Goal: Task Accomplishment & Management: Manage account settings

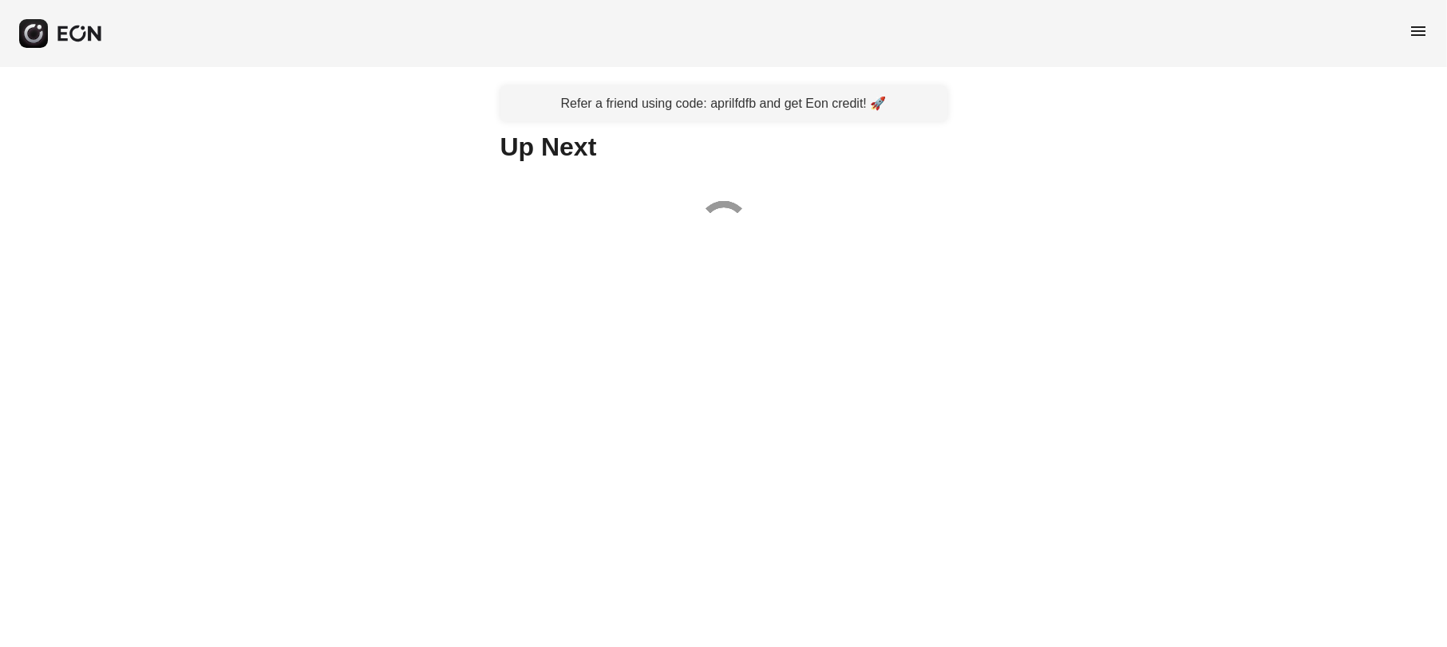
click at [1410, 34] on span "menu" at bounding box center [1418, 31] width 19 height 19
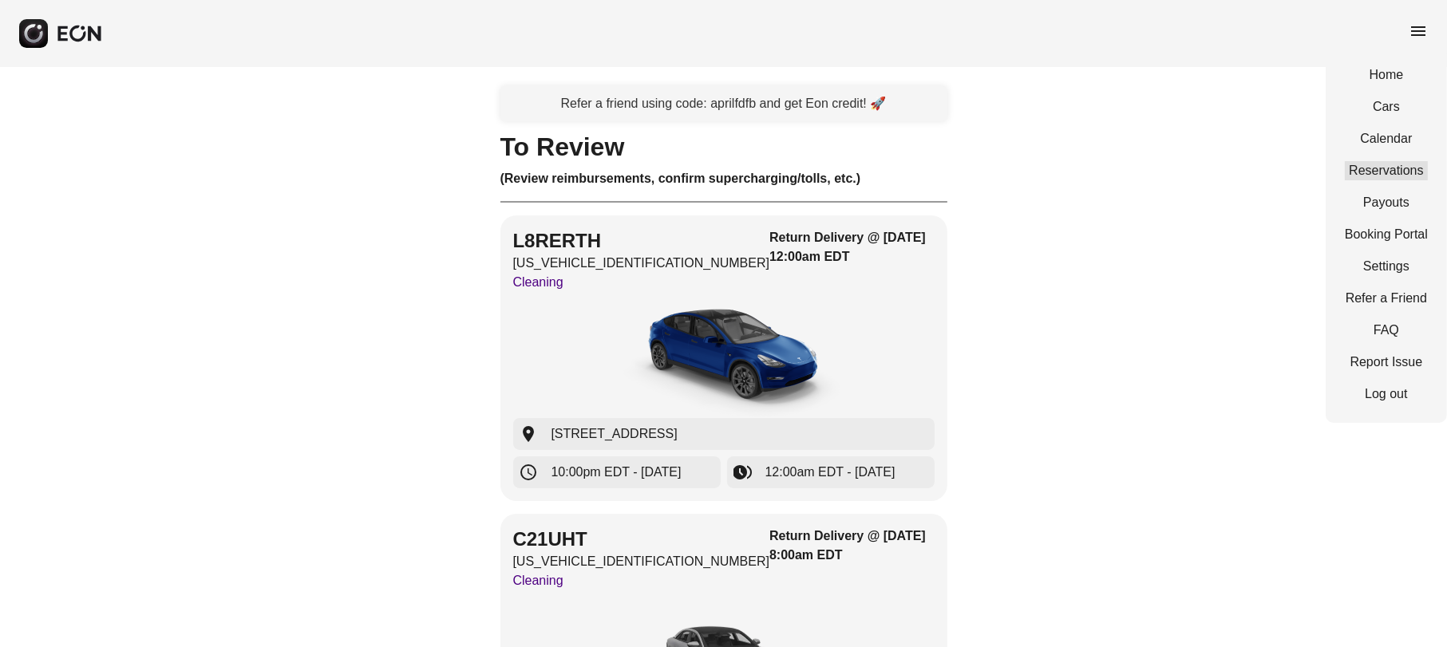
click at [1407, 164] on link "Reservations" at bounding box center [1386, 170] width 83 height 19
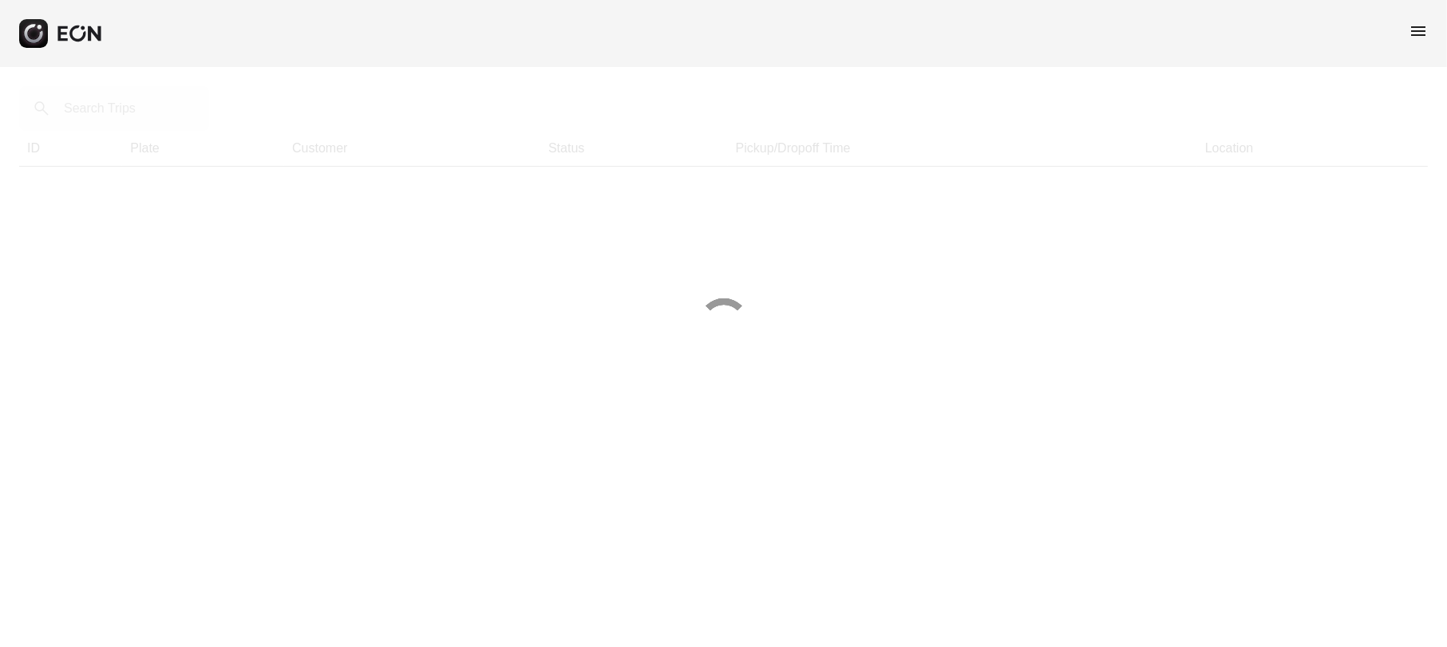
click at [1424, 35] on span "menu" at bounding box center [1418, 31] width 19 height 19
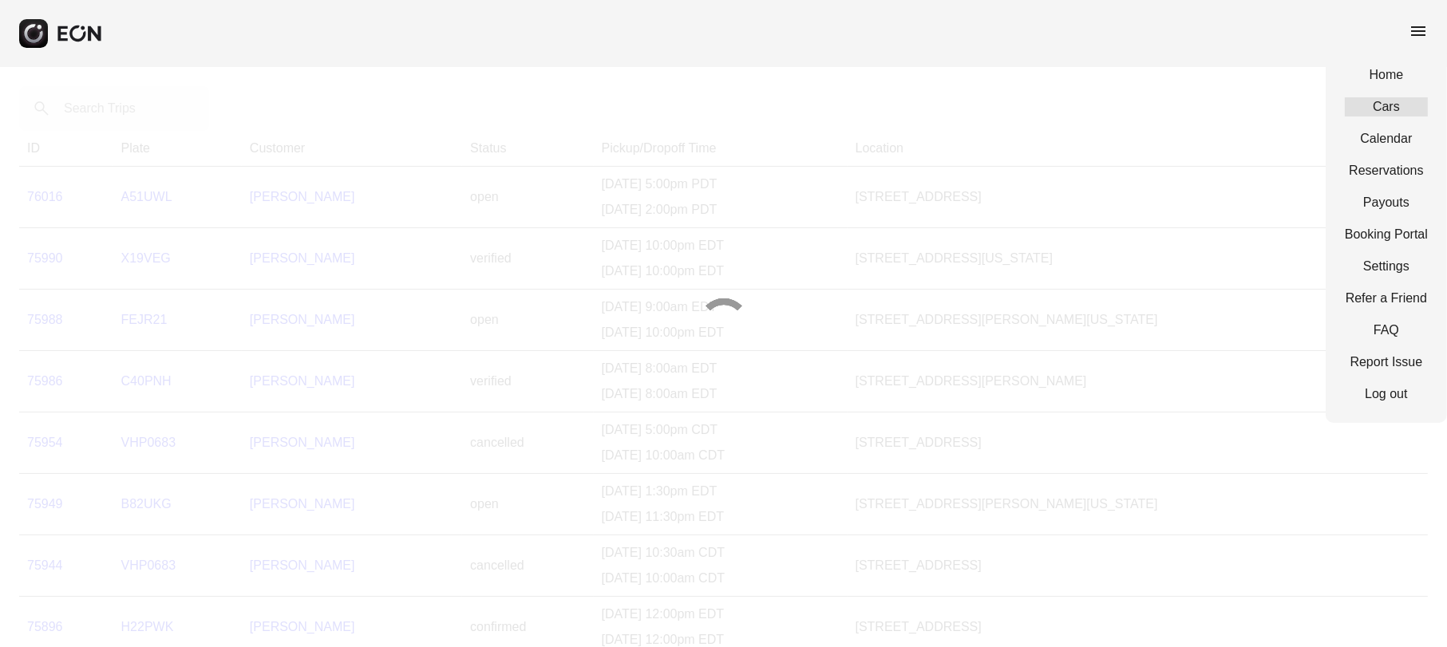
click at [1402, 109] on link "Cars" at bounding box center [1386, 106] width 83 height 19
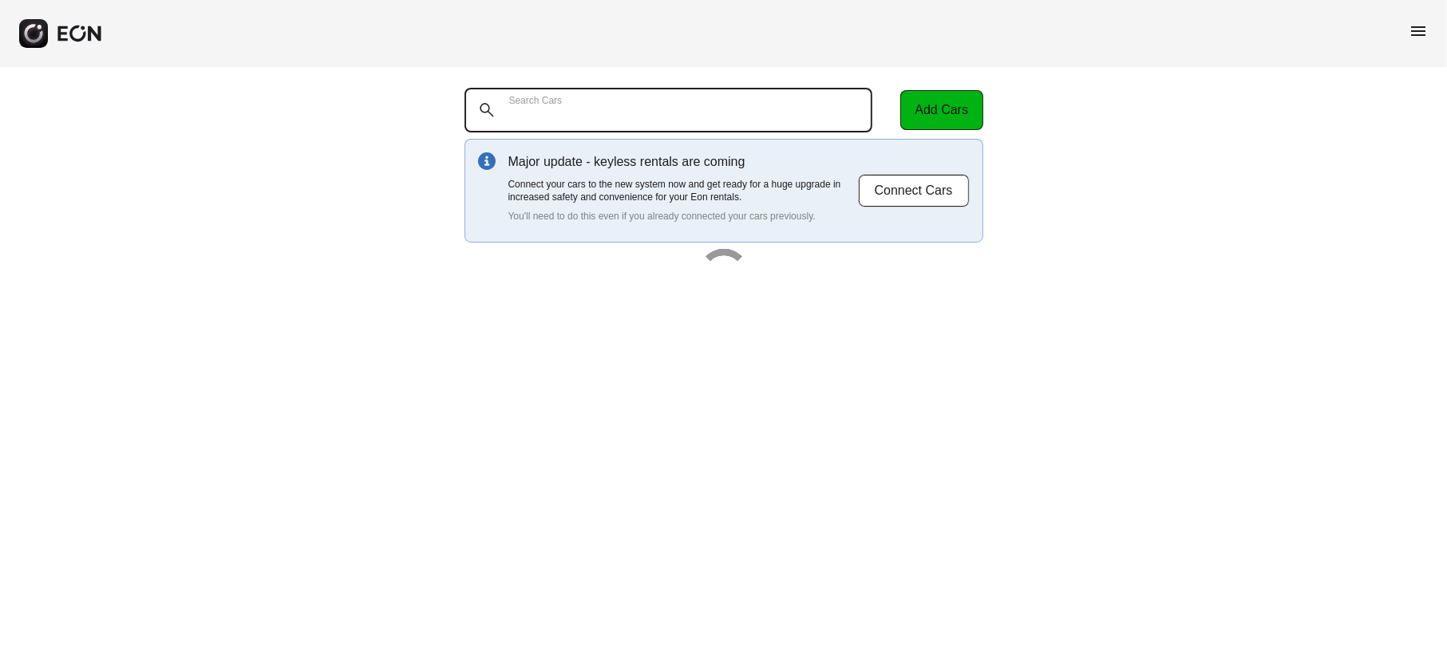
click at [711, 106] on Cars "Search Cars" at bounding box center [669, 110] width 409 height 45
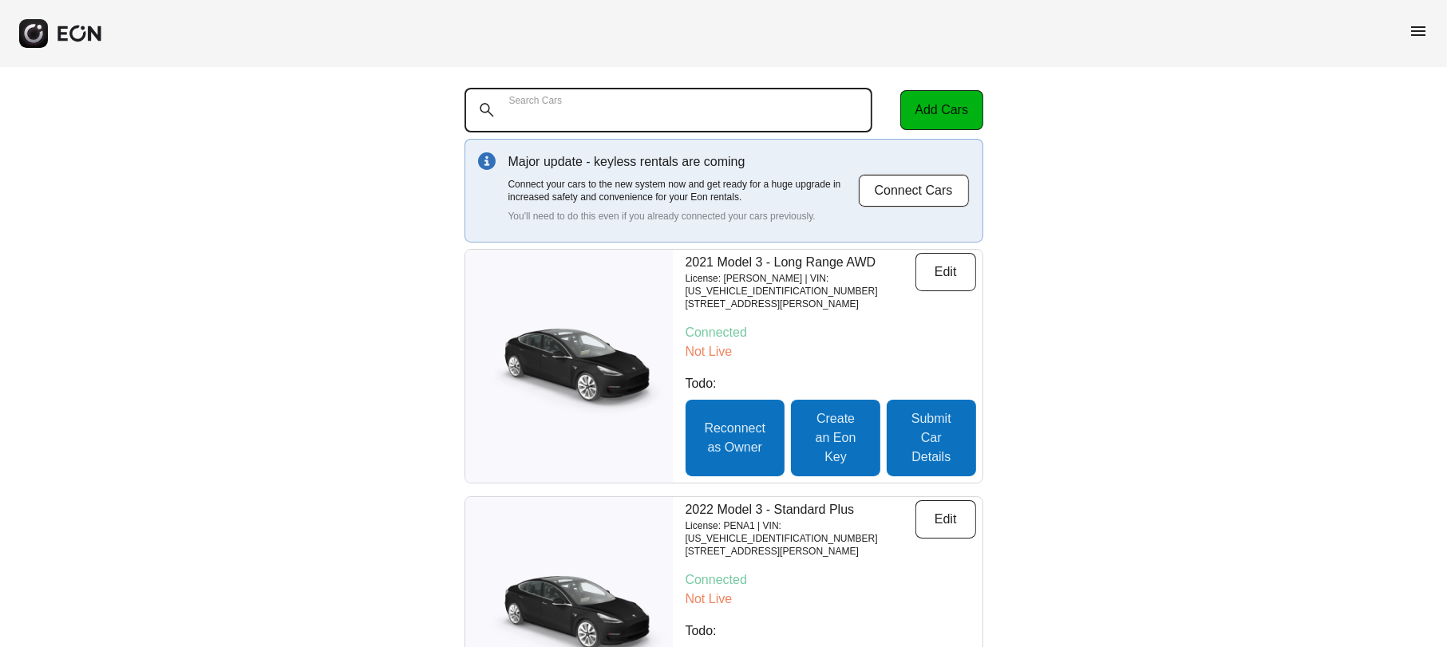
paste Cars "******"
type Cars "******"
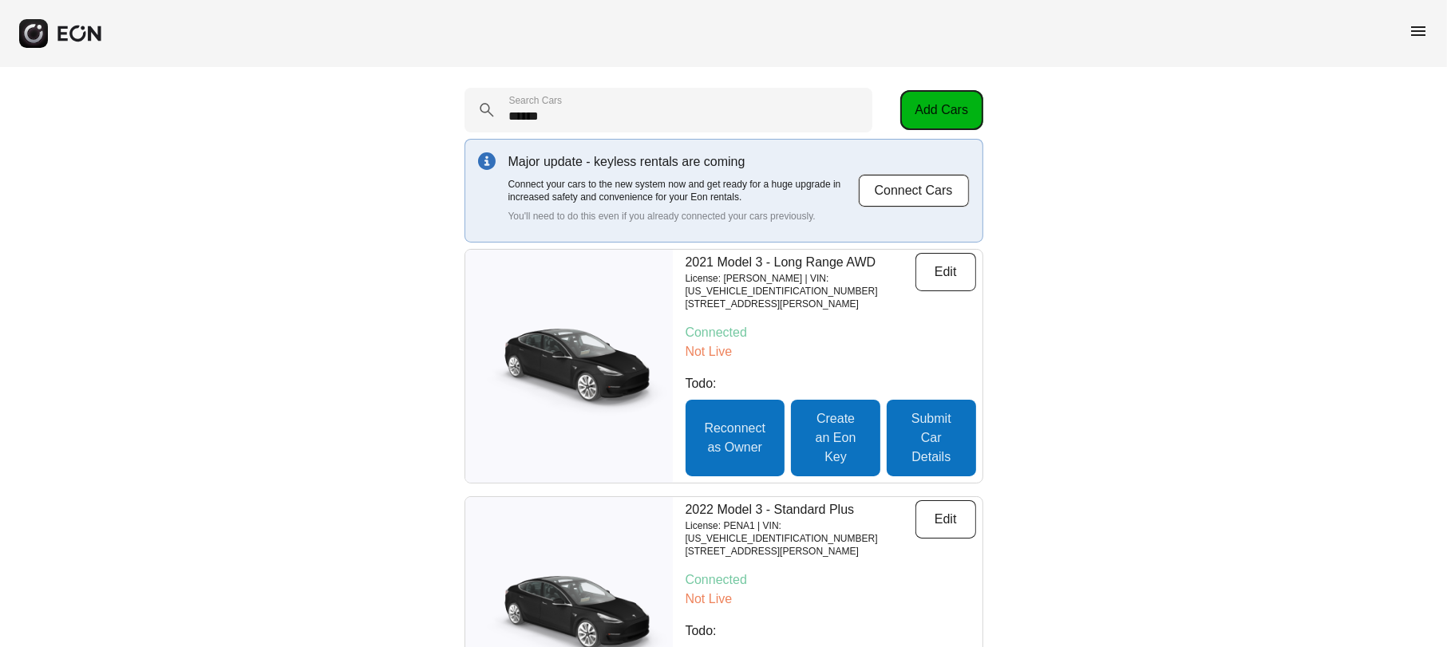
click at [925, 113] on button "Add Cars" at bounding box center [941, 110] width 83 height 40
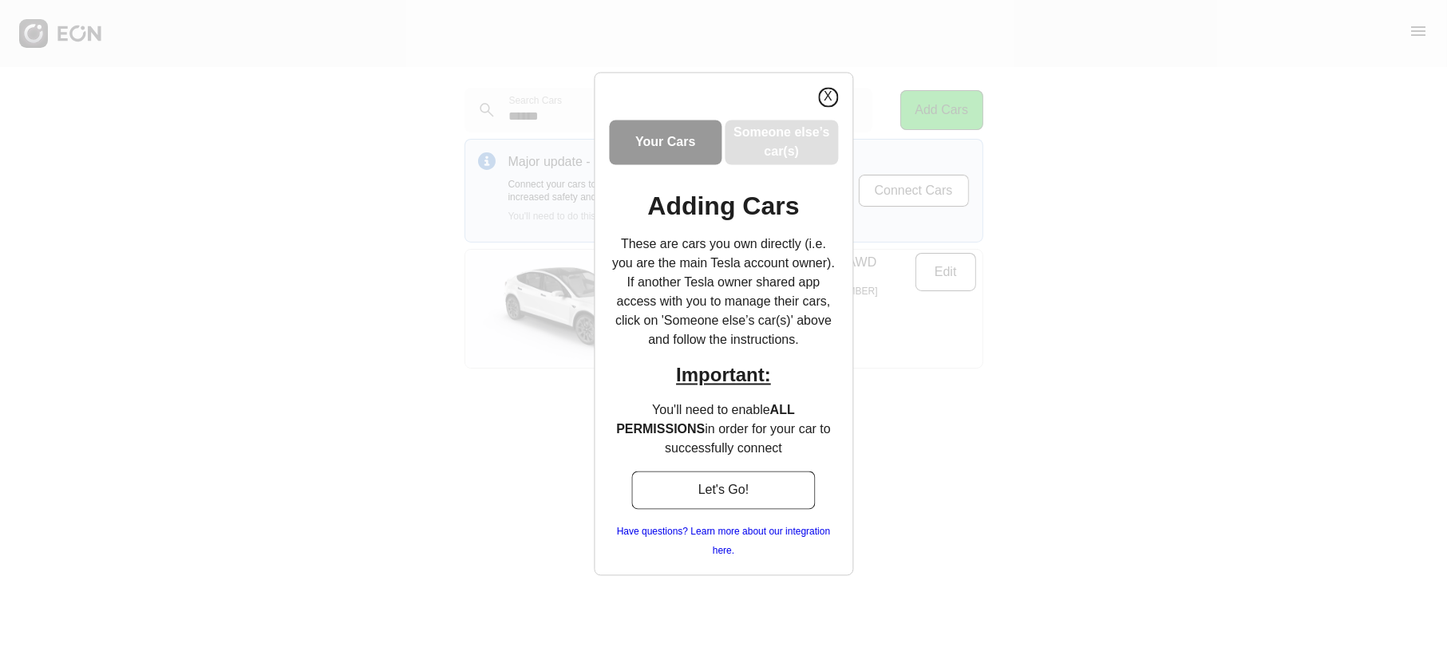
click at [829, 98] on button "X" at bounding box center [828, 97] width 20 height 20
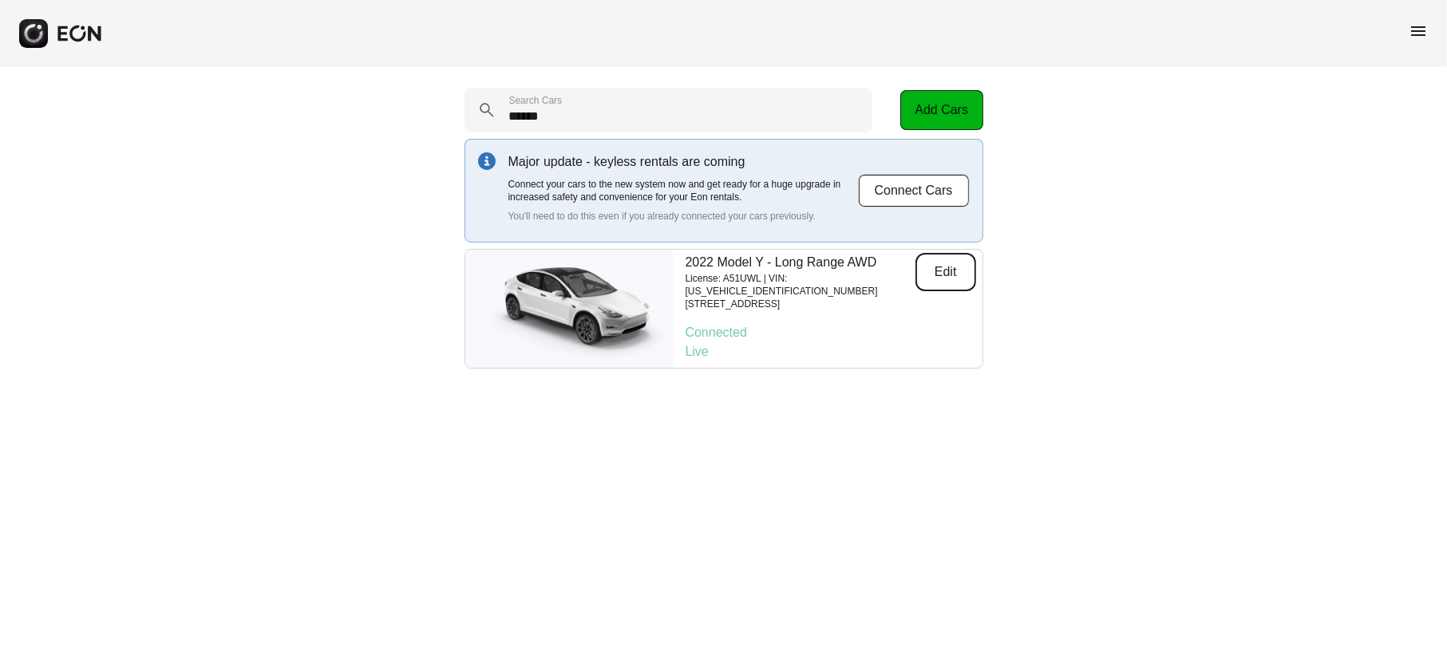
click at [940, 272] on button "Edit" at bounding box center [946, 272] width 61 height 38
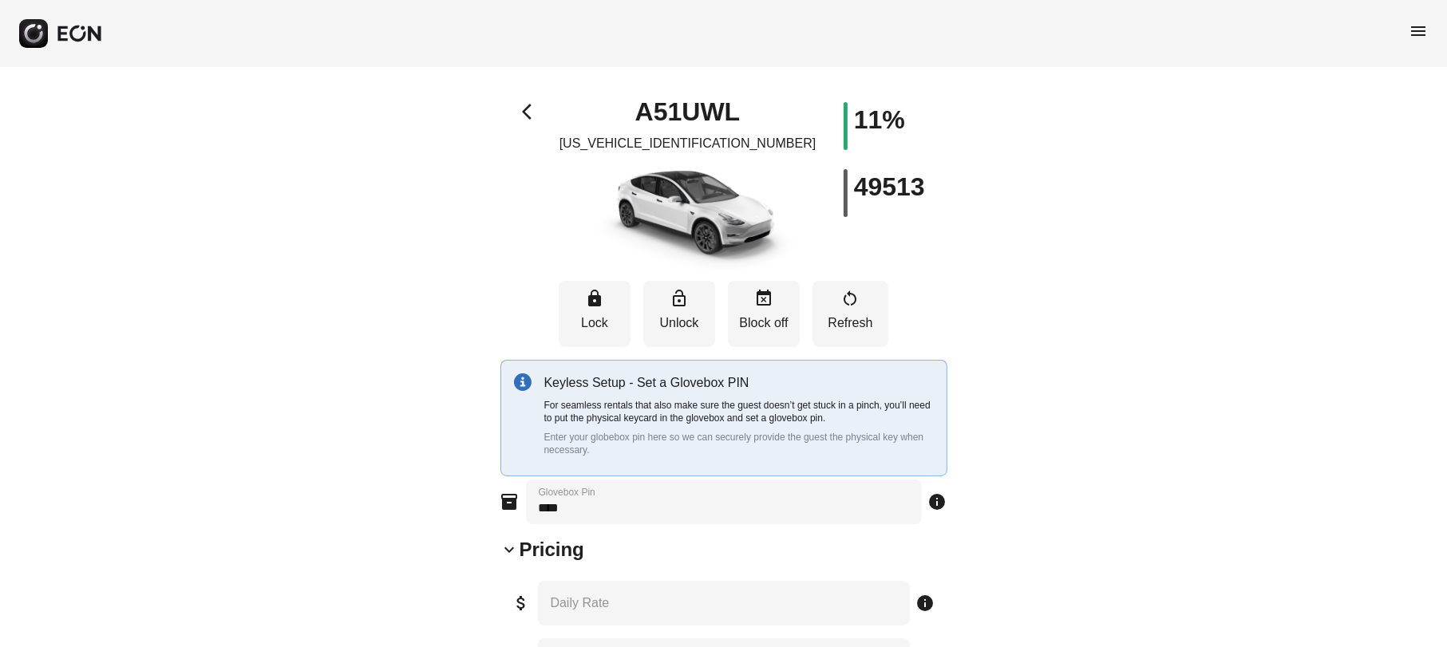
type \% "**"
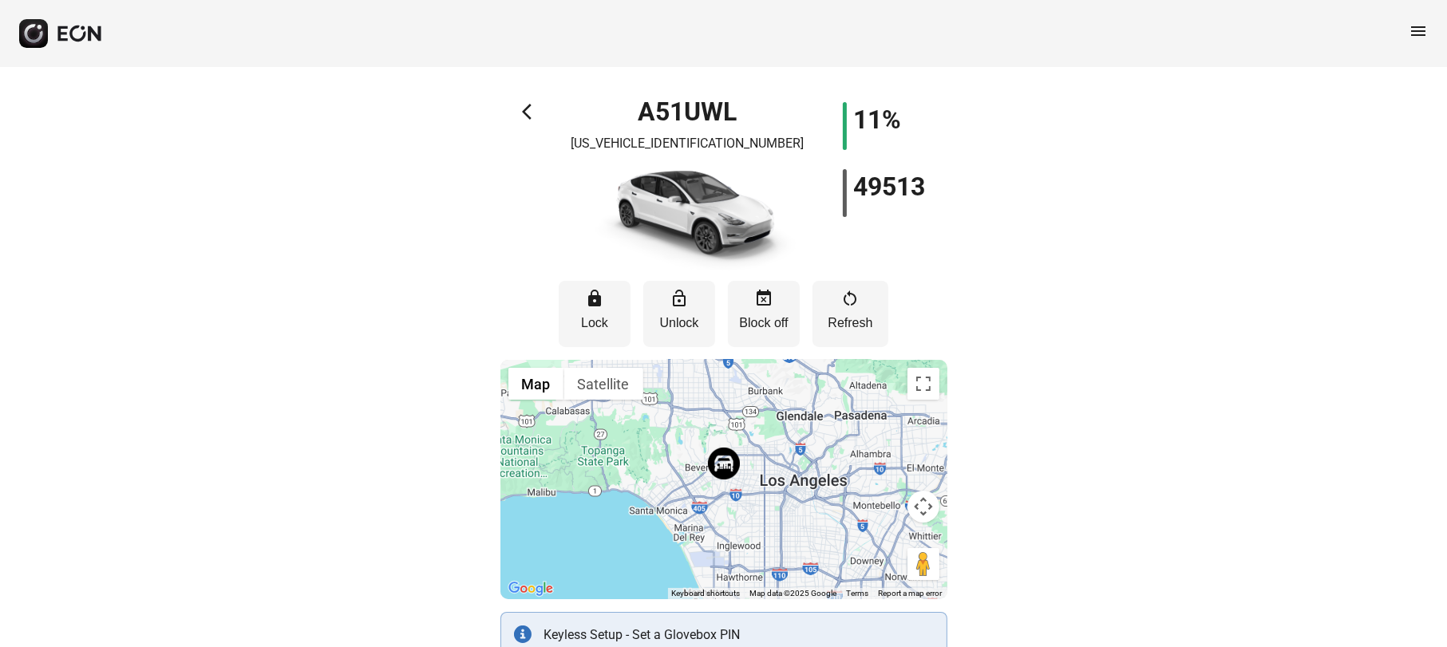
drag, startPoint x: 322, startPoint y: 457, endPoint x: 319, endPoint y: 430, distance: 27.2
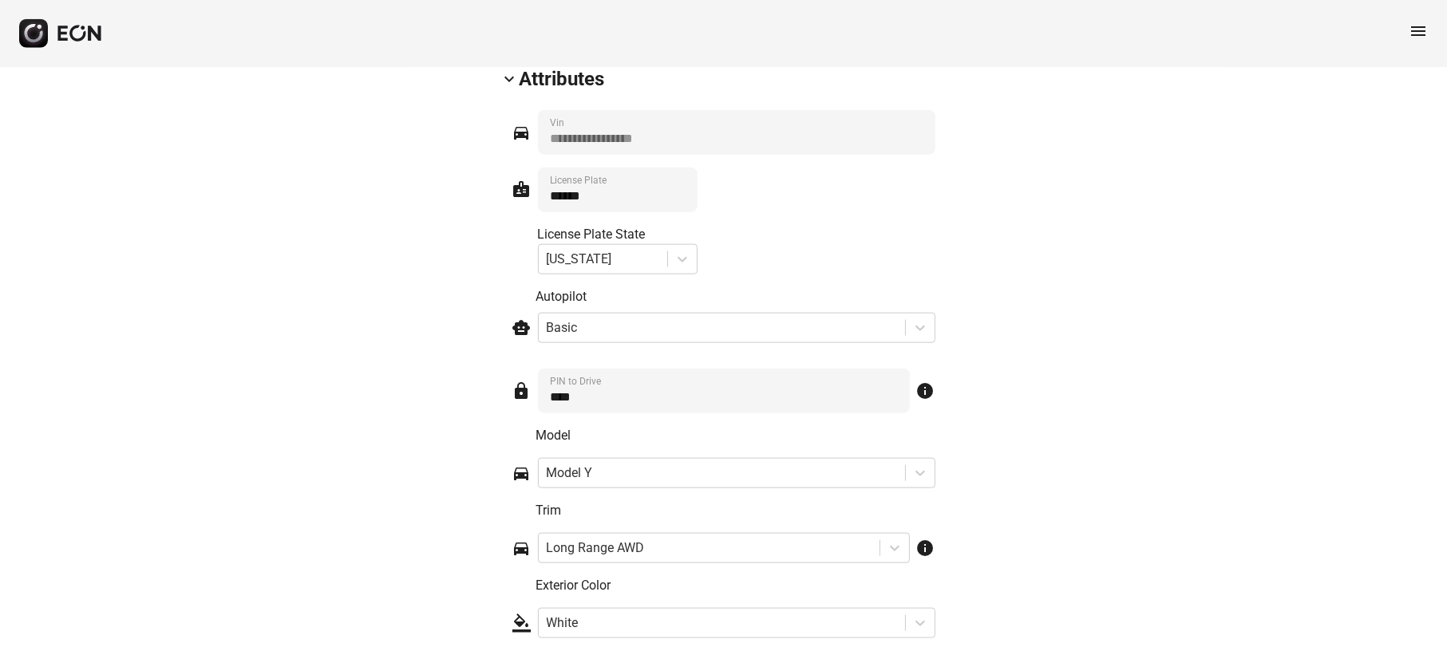
scroll to position [2440, 0]
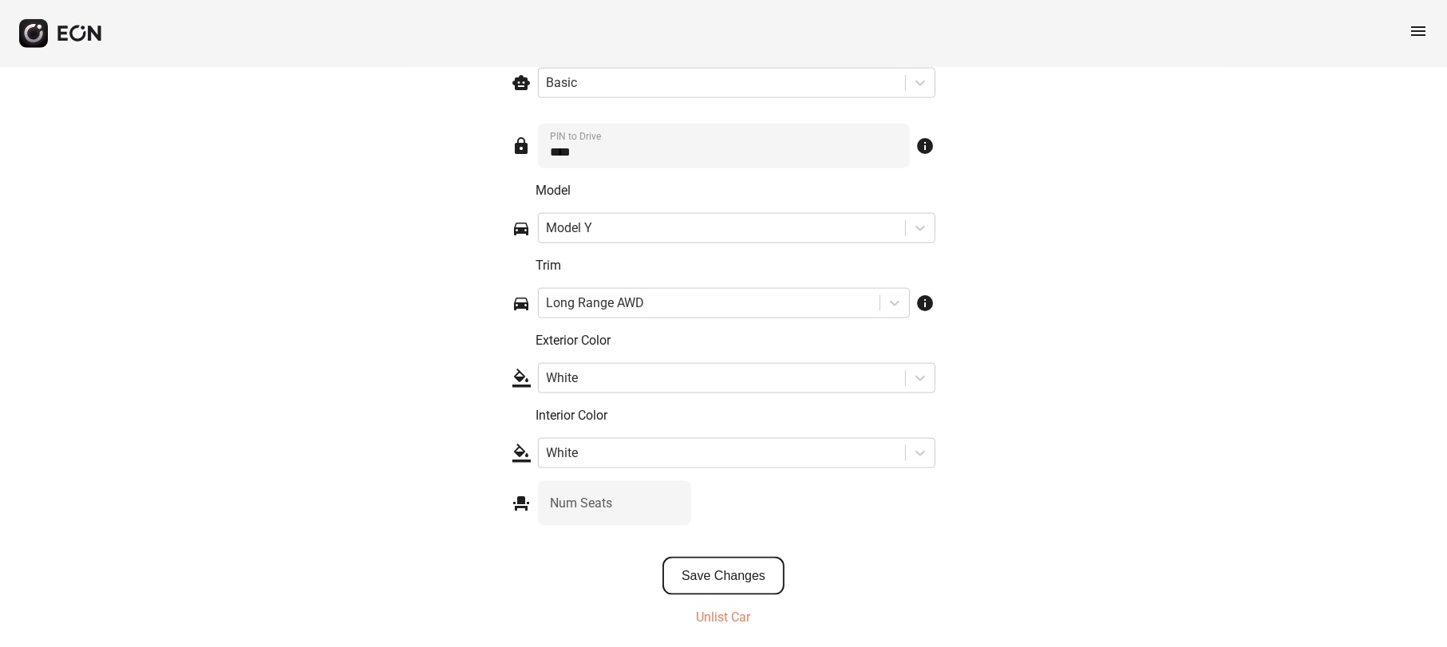
click at [742, 587] on button "Save Changes" at bounding box center [724, 576] width 122 height 38
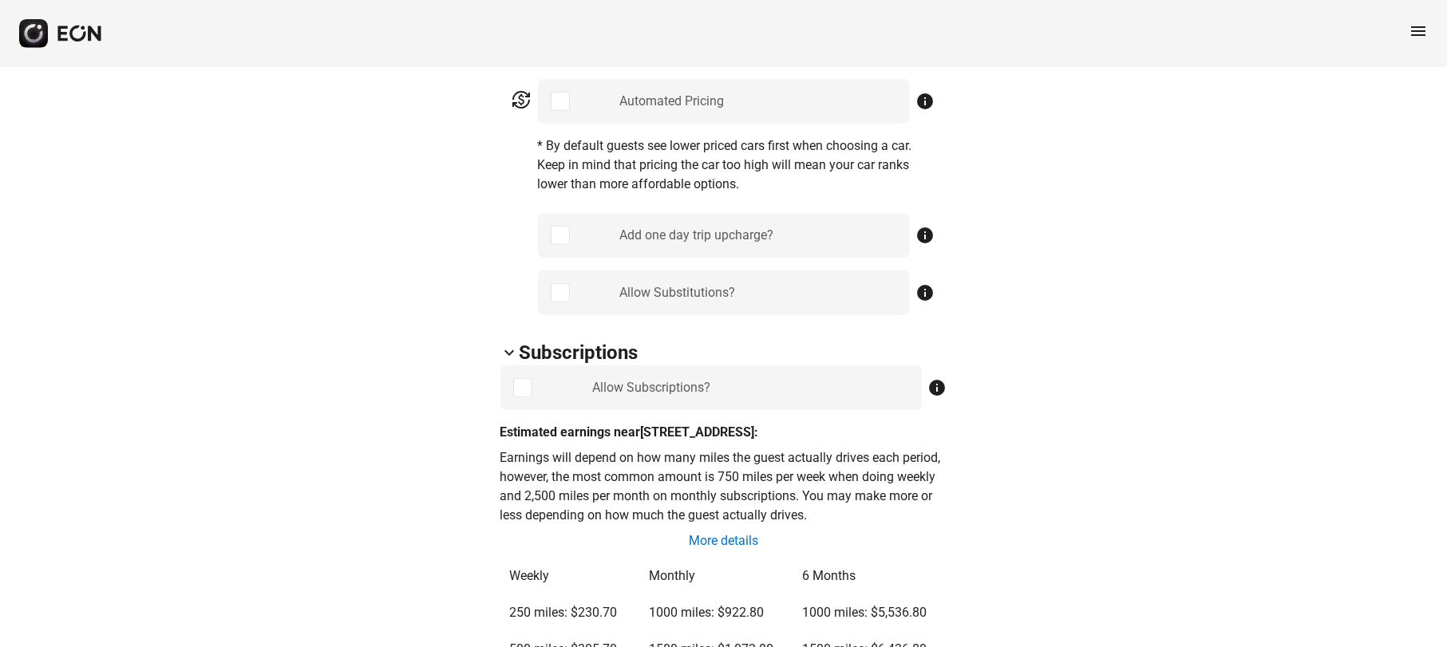
scroll to position [644, 0]
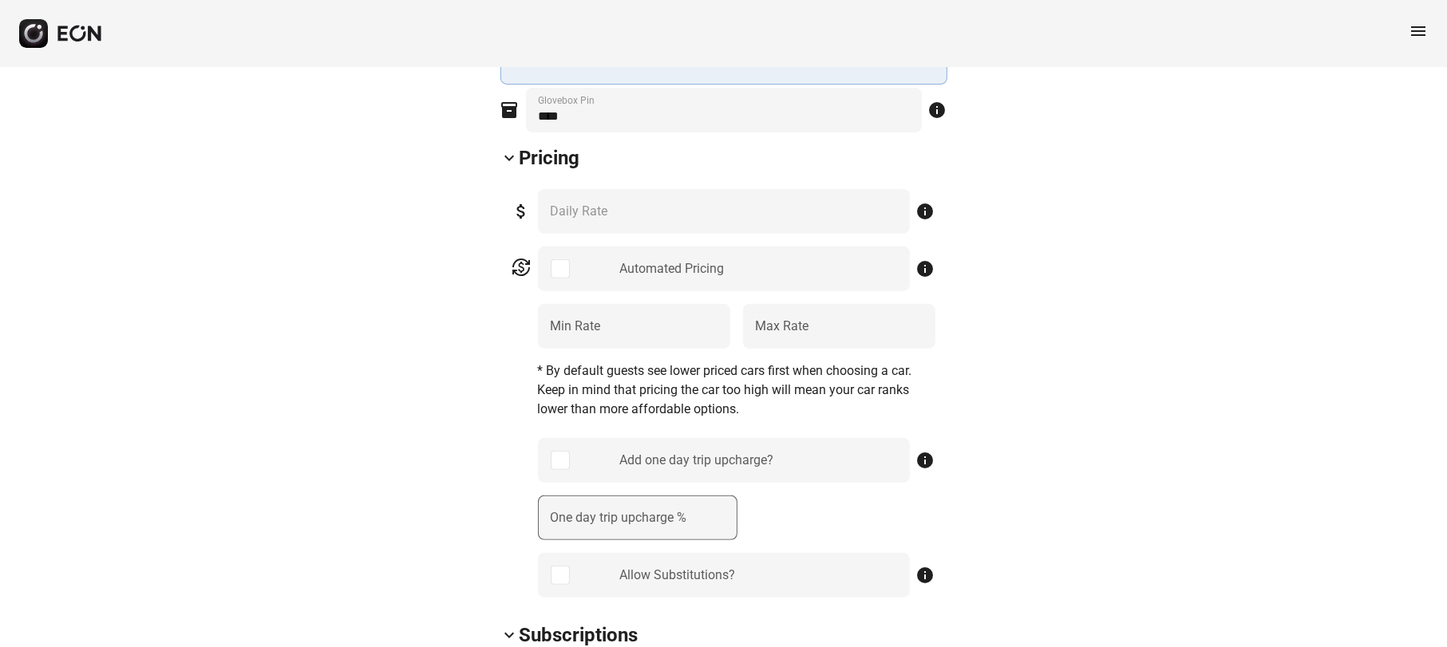
click at [582, 524] on label "One day trip upcharge %" at bounding box center [619, 517] width 136 height 19
click at [582, 524] on \% "One day trip upcharge %" at bounding box center [638, 518] width 200 height 45
type \% "**"
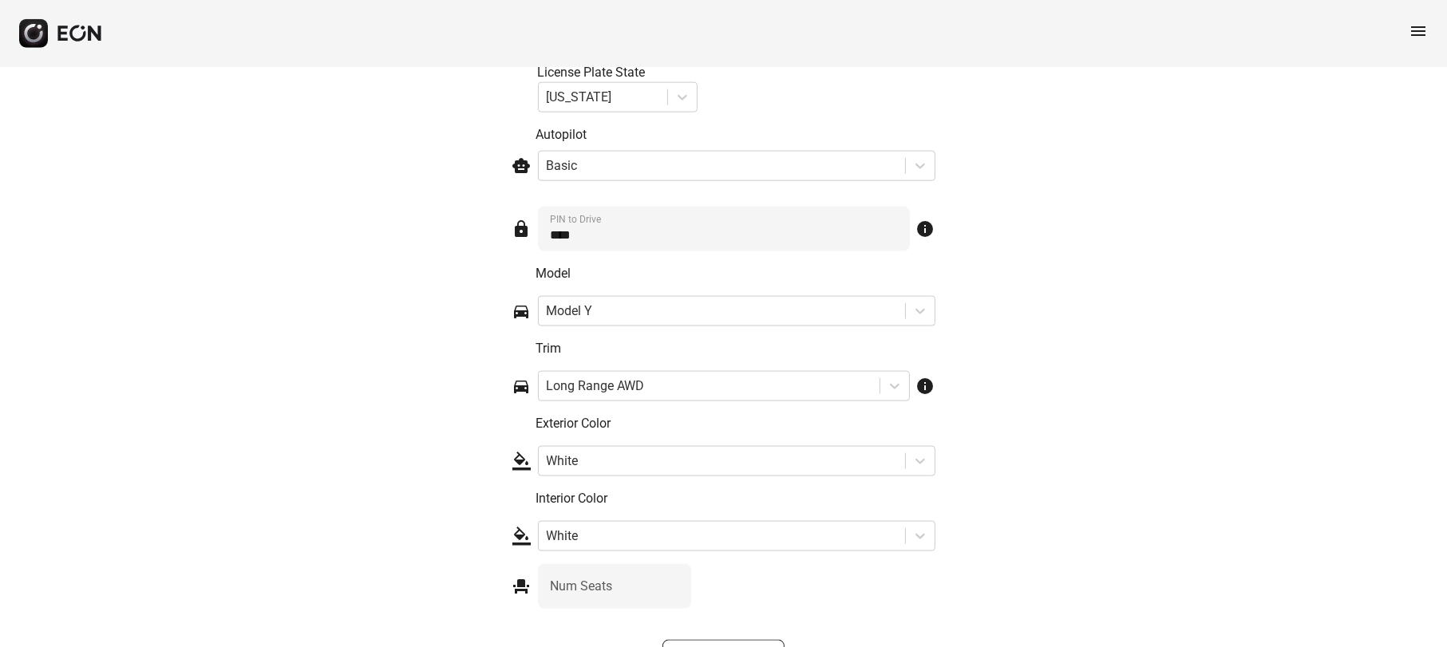
scroll to position [2523, 0]
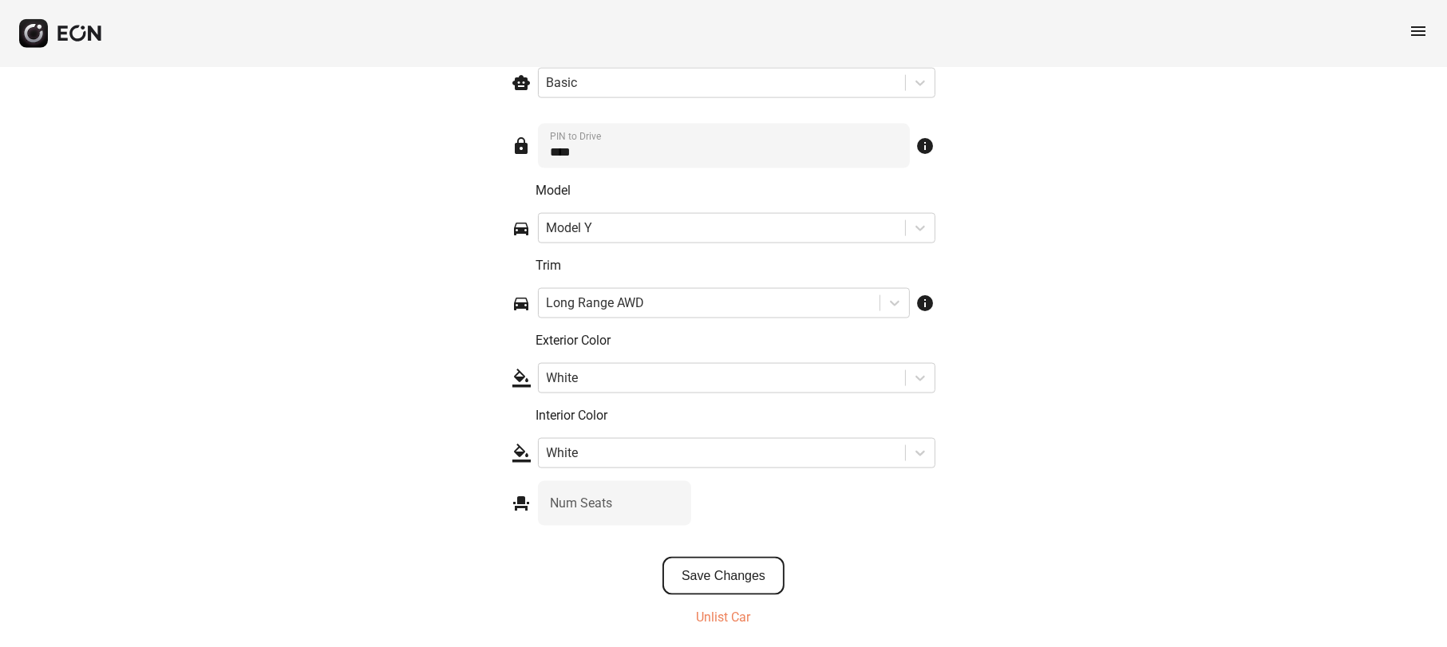
click at [698, 579] on button "Save Changes" at bounding box center [724, 576] width 122 height 38
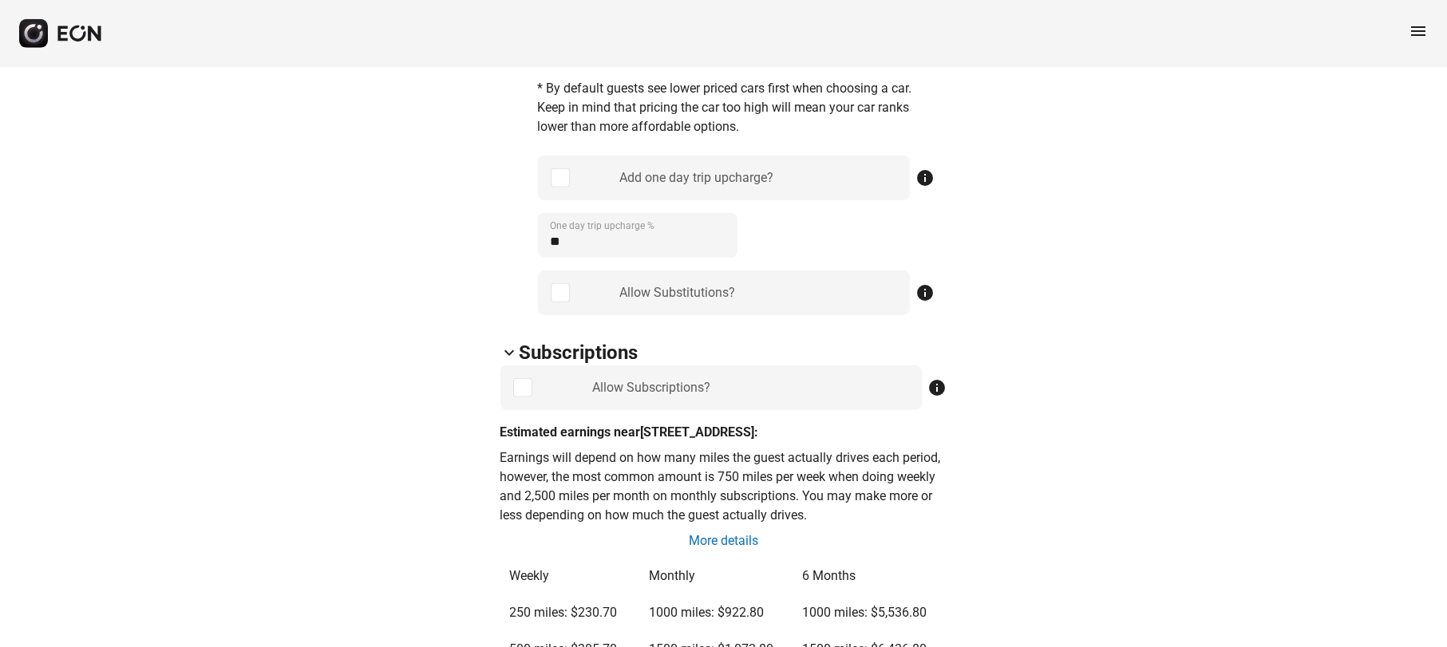
scroll to position [627, 0]
